Goal: Navigation & Orientation: Find specific page/section

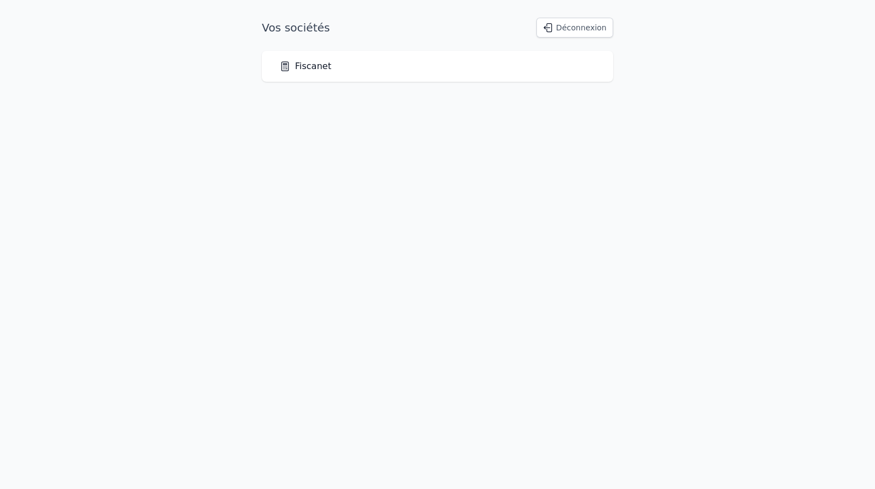
click at [298, 69] on link "Fiscanet" at bounding box center [306, 66] width 52 height 13
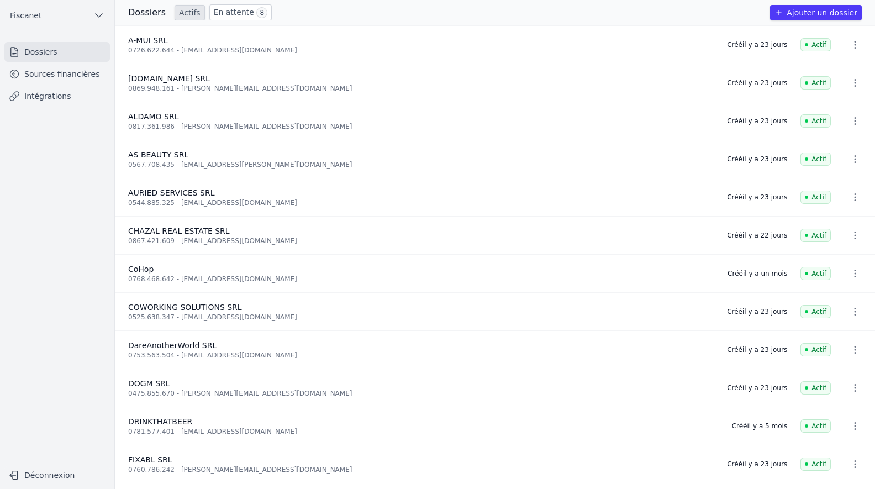
click at [60, 82] on link "Sources financières" at bounding box center [57, 74] width 106 height 20
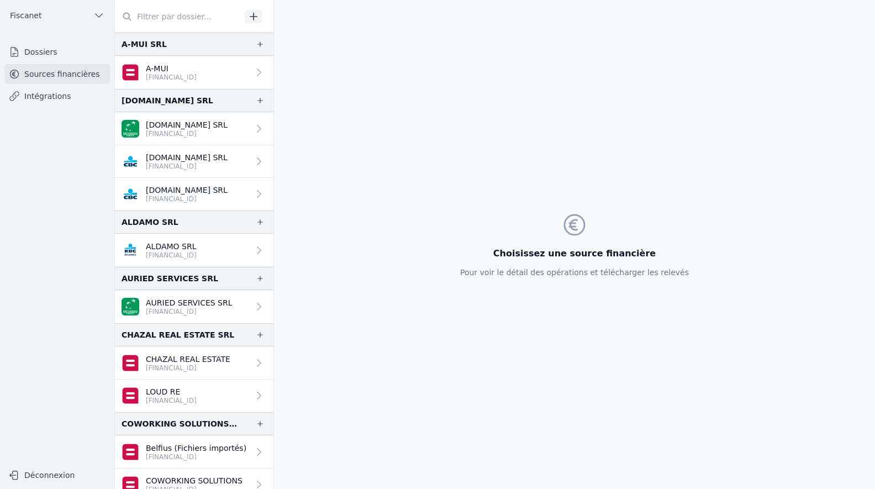
click at [254, 162] on icon at bounding box center [259, 161] width 11 height 11
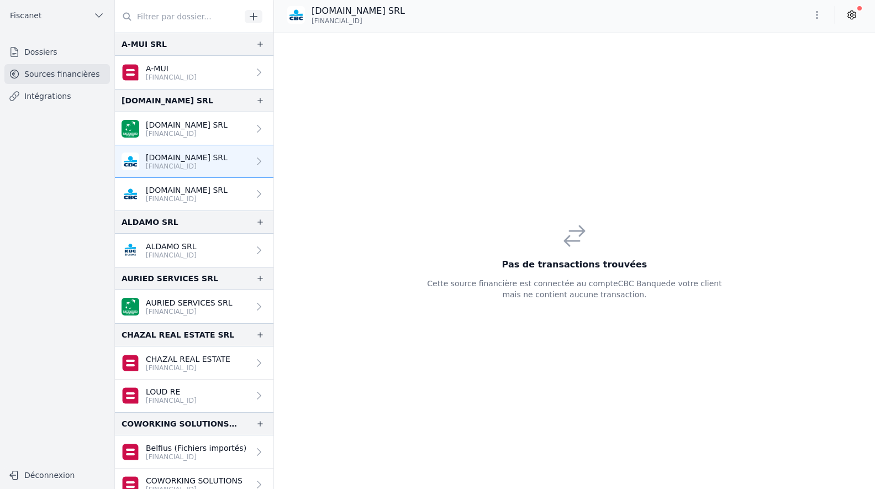
click at [254, 188] on icon at bounding box center [259, 193] width 11 height 11
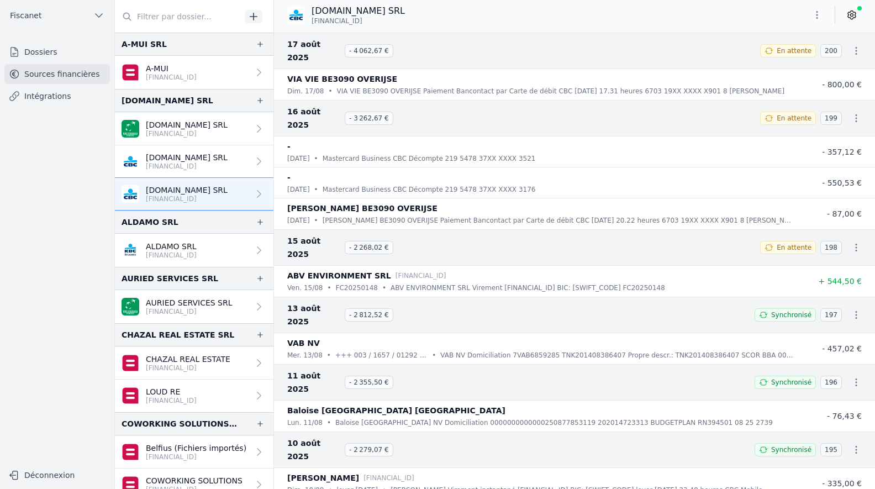
click at [238, 159] on link "[DOMAIN_NAME] SRL [FINANCIAL_ID]" at bounding box center [194, 161] width 159 height 33
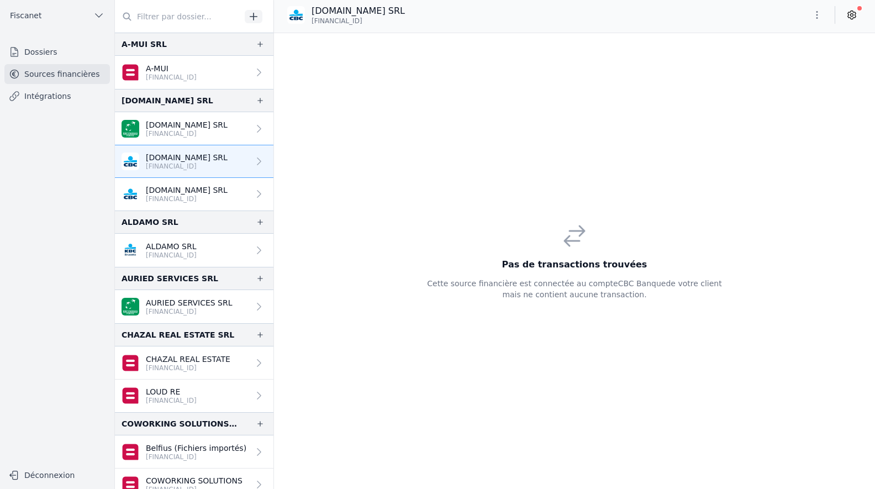
click at [249, 190] on div at bounding box center [256, 193] width 15 height 11
click at [242, 188] on link "[DOMAIN_NAME] SRL [FINANCIAL_ID]" at bounding box center [194, 194] width 159 height 33
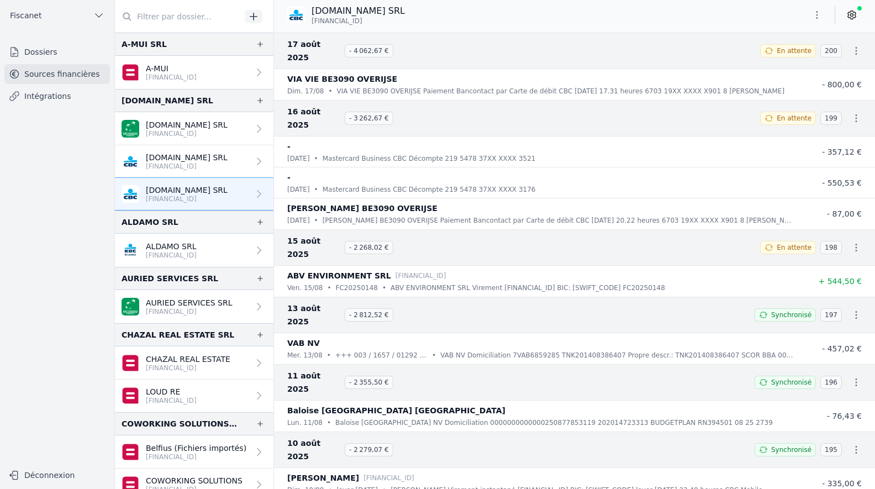
click at [234, 160] on link "[DOMAIN_NAME] SRL [FINANCIAL_ID]" at bounding box center [194, 161] width 159 height 33
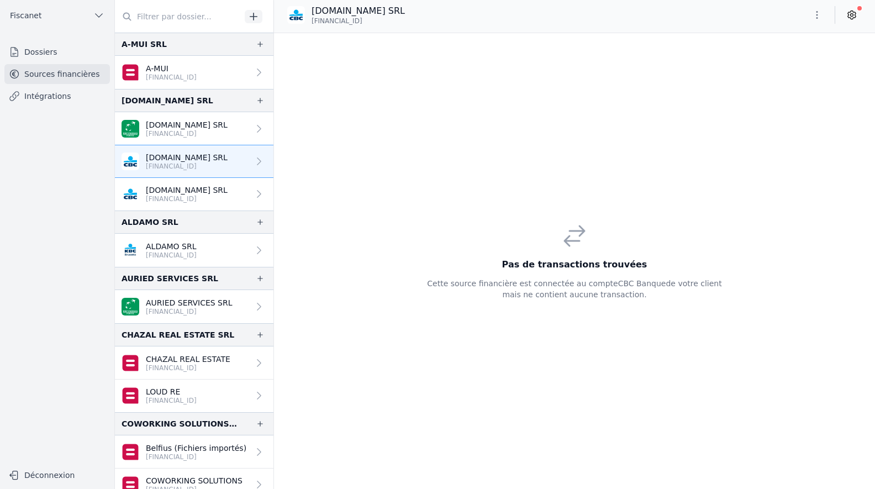
click at [203, 162] on p "[FINANCIAL_ID]" at bounding box center [187, 166] width 82 height 9
click at [201, 192] on p "[DOMAIN_NAME] SRL" at bounding box center [187, 190] width 82 height 11
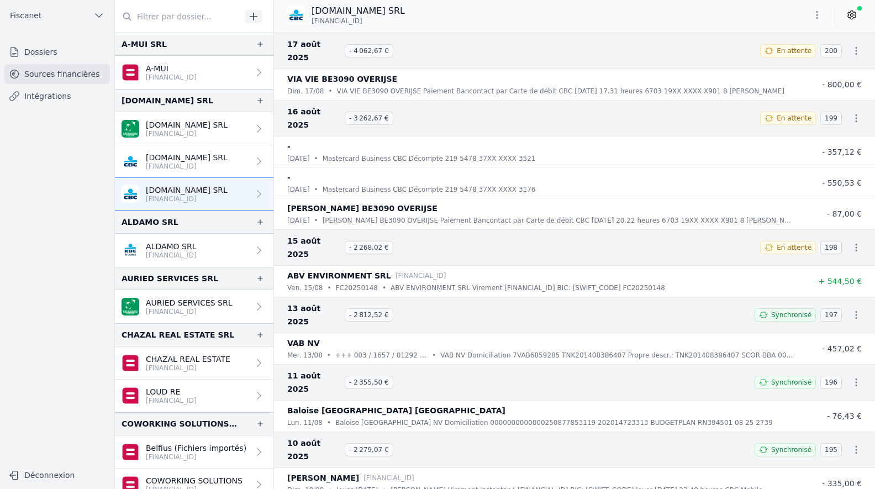
click at [198, 165] on p "[FINANCIAL_ID]" at bounding box center [187, 166] width 82 height 9
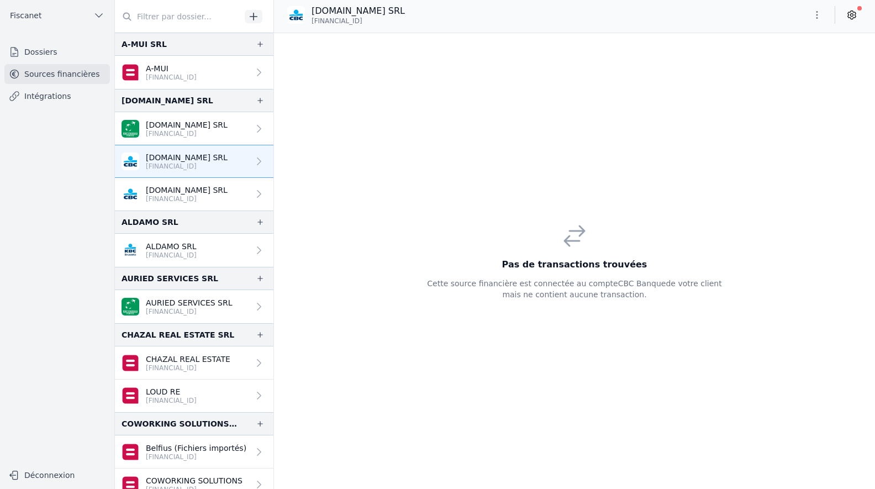
click at [200, 183] on link "[DOMAIN_NAME] SRL [FINANCIAL_ID]" at bounding box center [194, 194] width 159 height 33
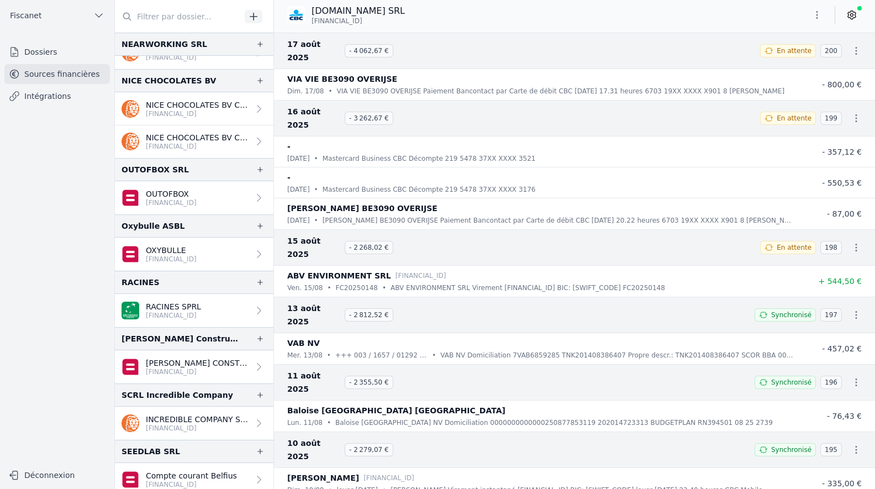
scroll to position [1411, 0]
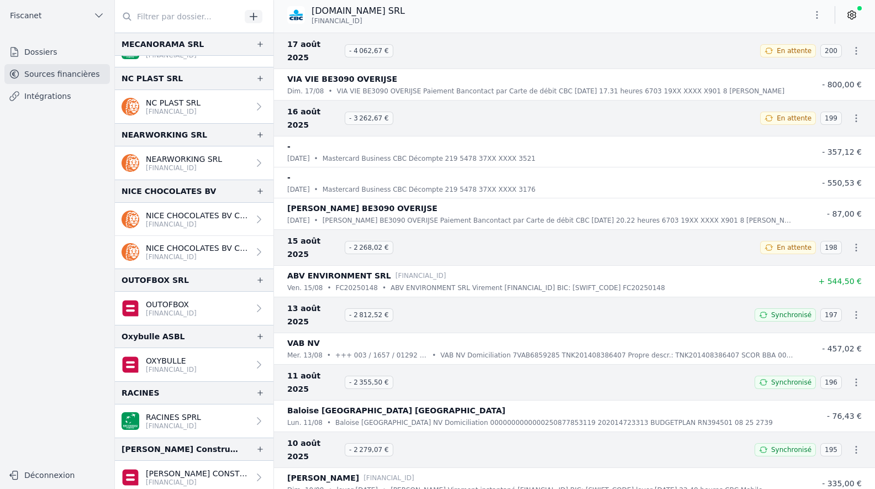
click at [200, 219] on p "NICE CHOCOLATES BV CREDIT CARDS" at bounding box center [197, 215] width 103 height 11
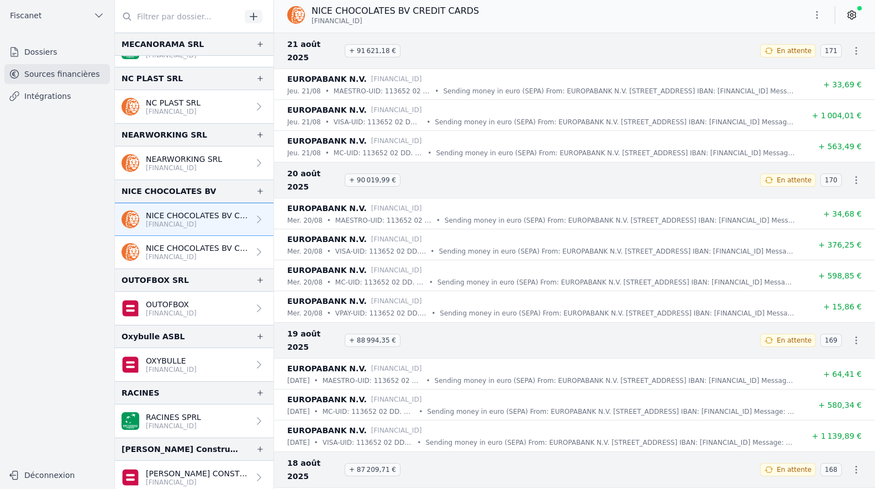
click at [205, 255] on p "[FINANCIAL_ID]" at bounding box center [197, 257] width 103 height 9
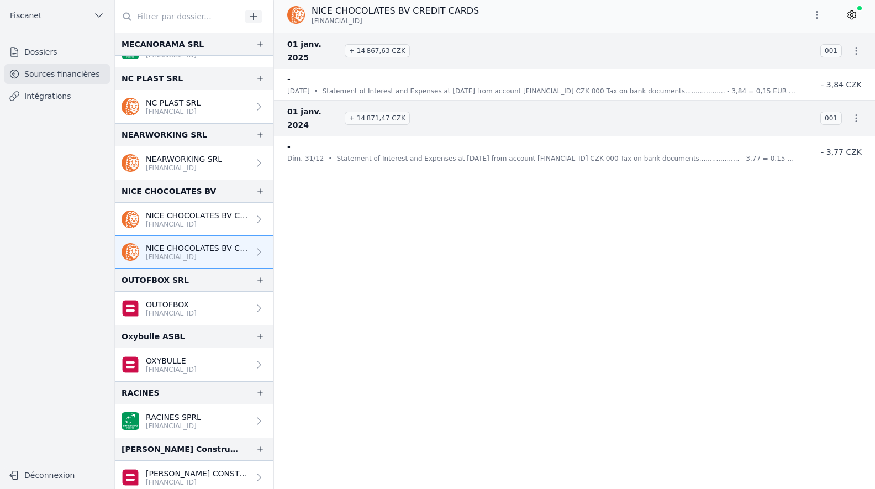
scroll to position [1300, 0]
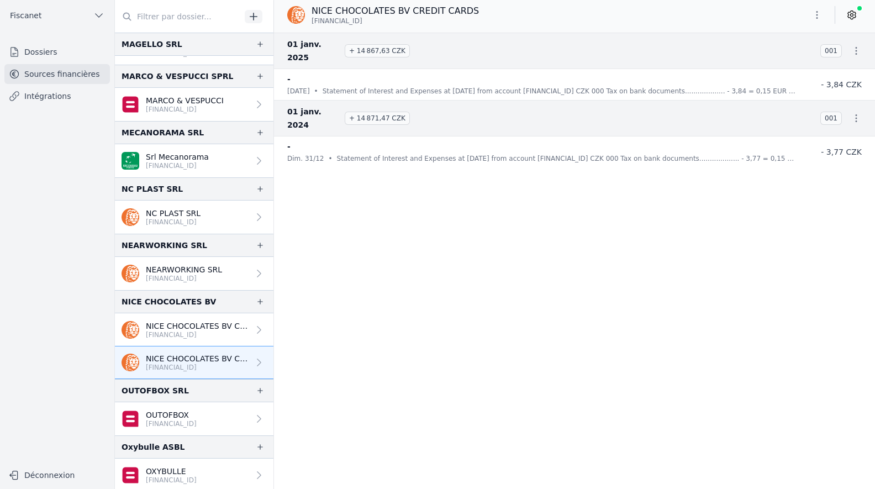
click at [188, 268] on p "NEARWORKING SRL" at bounding box center [184, 269] width 76 height 11
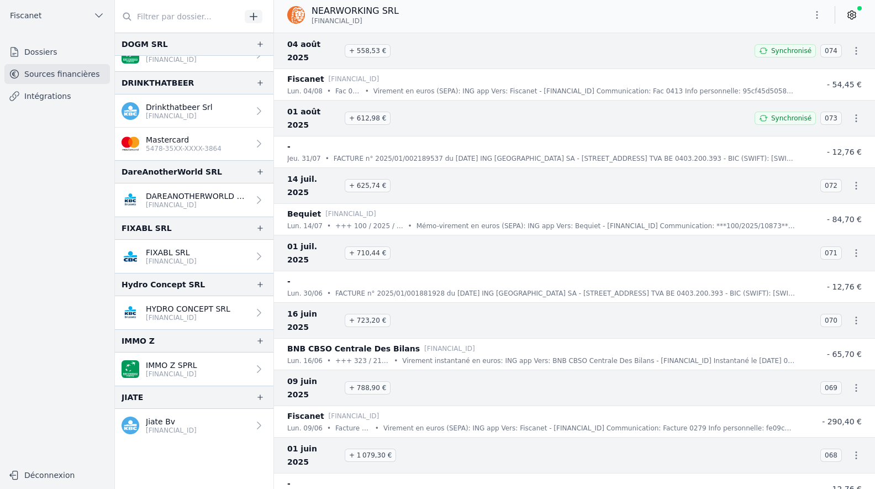
scroll to position [497, 0]
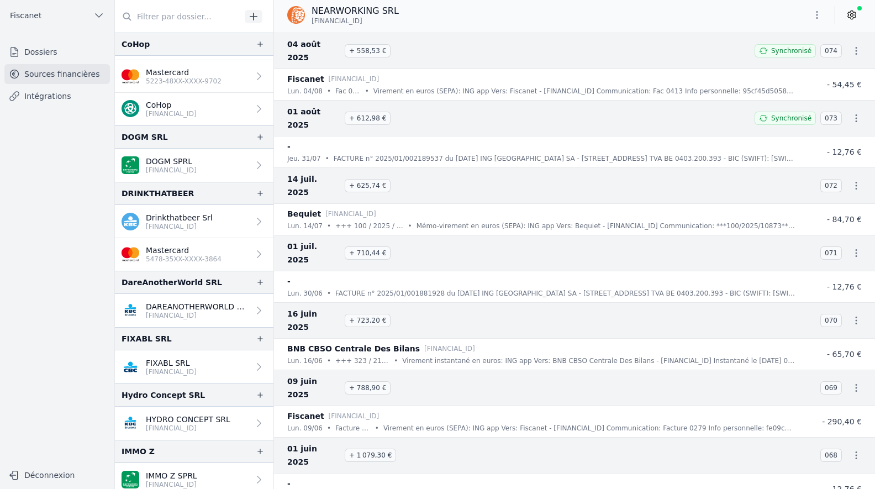
click at [48, 50] on link "Dossiers" at bounding box center [57, 52] width 106 height 20
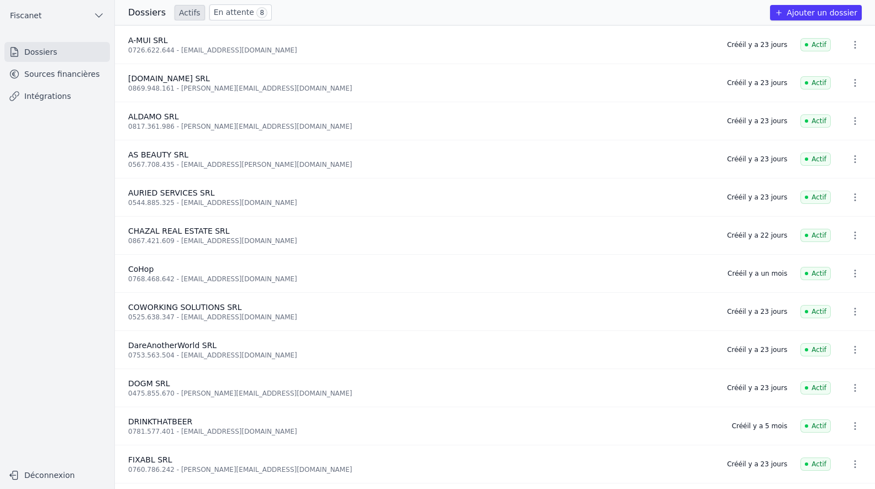
click at [44, 96] on link "Intégrations" at bounding box center [57, 96] width 106 height 20
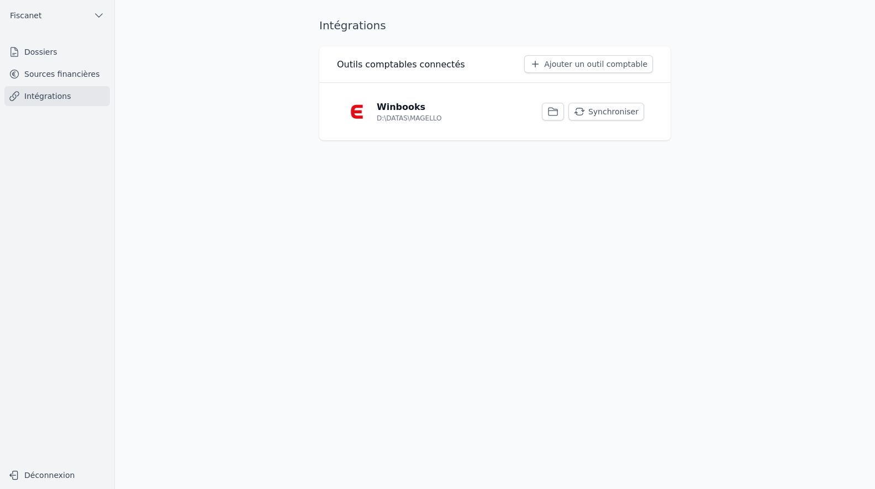
click at [45, 78] on link "Sources financières" at bounding box center [57, 74] width 106 height 20
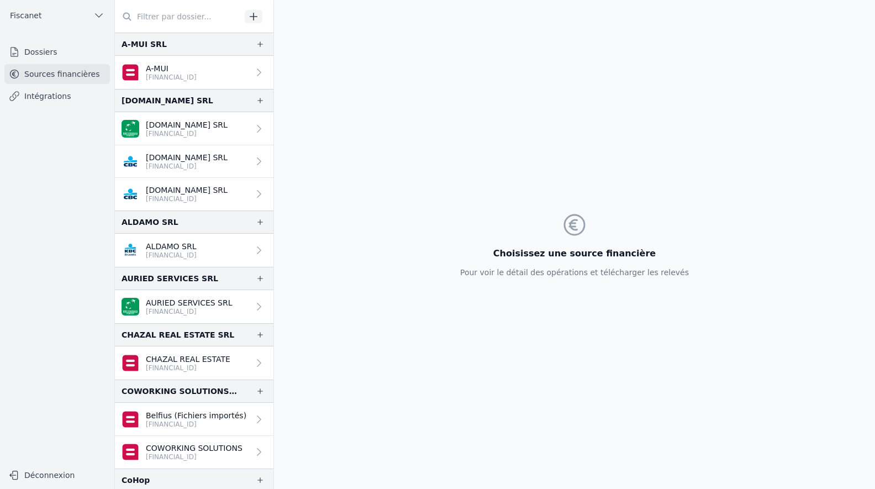
click at [182, 195] on p "[FINANCIAL_ID]" at bounding box center [187, 199] width 82 height 9
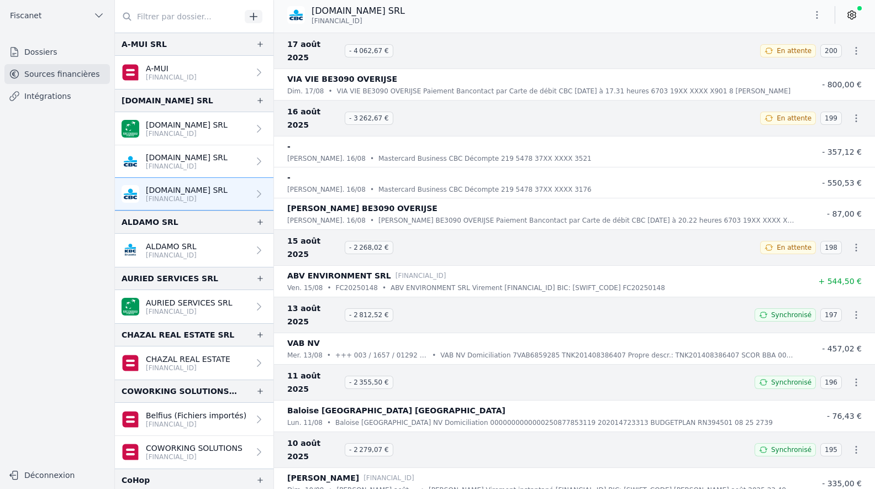
click at [188, 155] on p "[DOMAIN_NAME] SRL" at bounding box center [187, 157] width 82 height 11
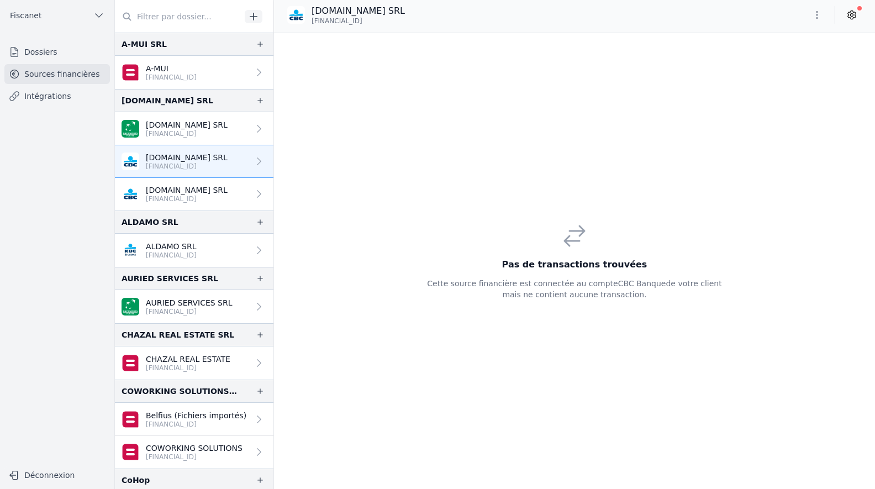
click at [188, 190] on p "[DOMAIN_NAME] SRL" at bounding box center [187, 190] width 82 height 11
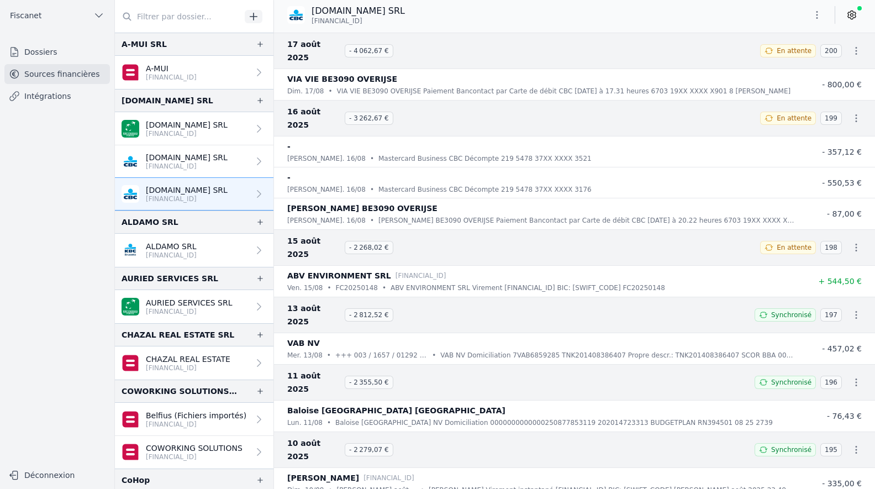
click at [180, 159] on p "[DOMAIN_NAME] SRL" at bounding box center [187, 157] width 82 height 11
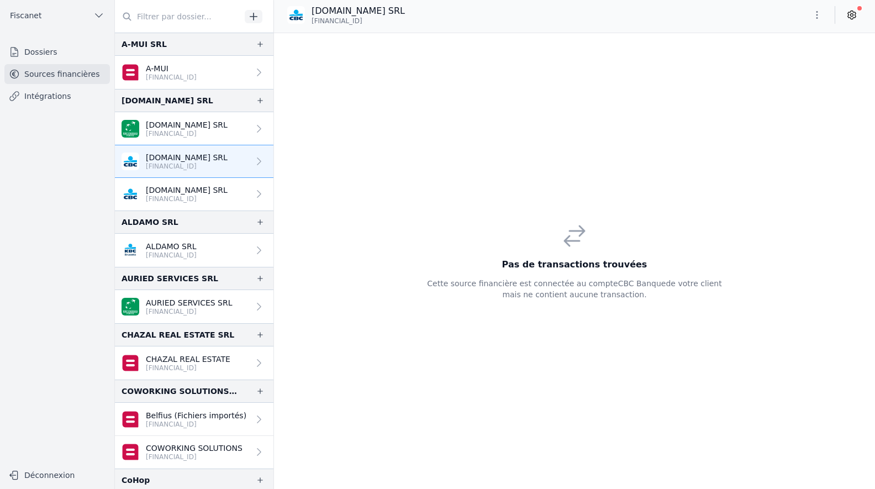
click at [203, 197] on p "[FINANCIAL_ID]" at bounding box center [187, 199] width 82 height 9
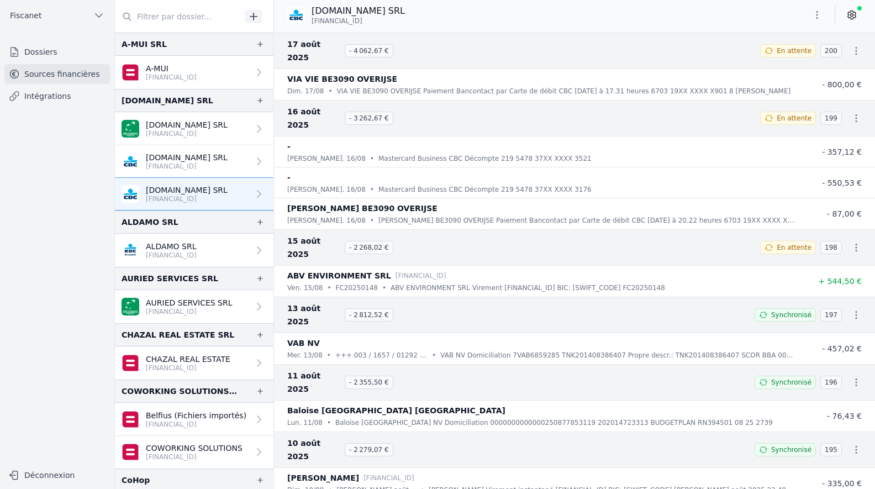
click at [197, 158] on p "[DOMAIN_NAME] SRL" at bounding box center [187, 157] width 82 height 11
